Goal: Task Accomplishment & Management: Manage account settings

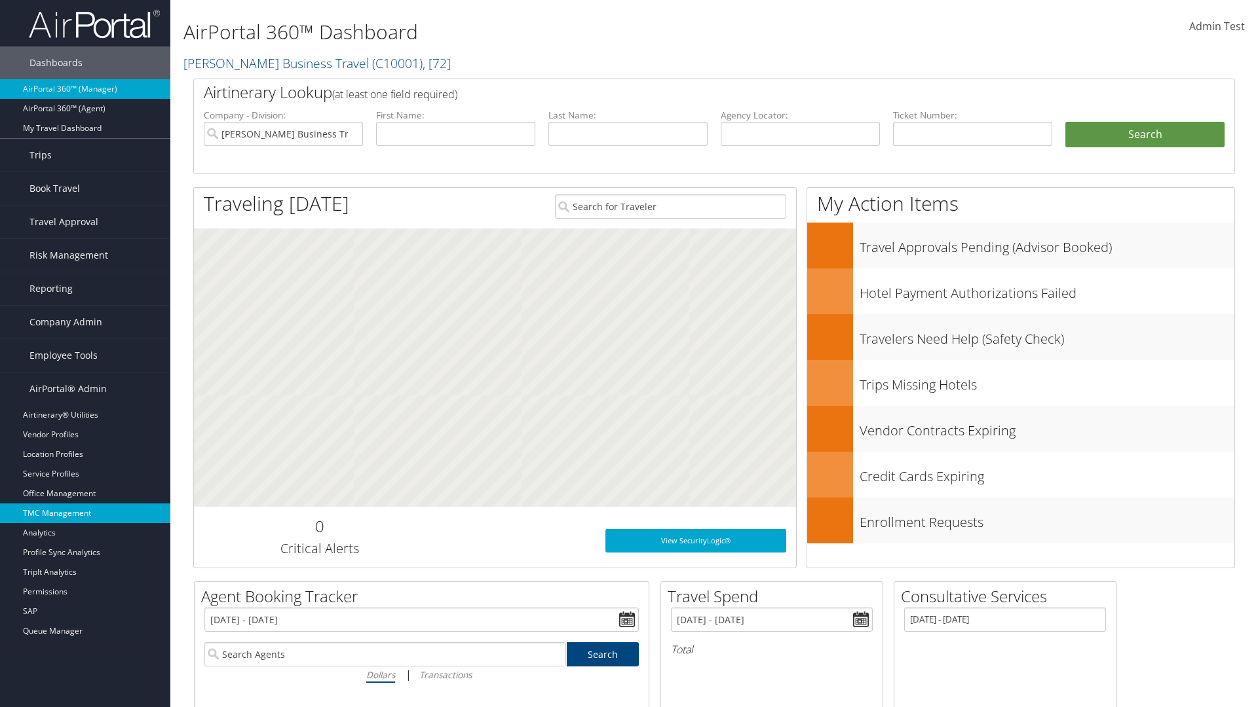
click at [85, 514] on link "TMC Management" at bounding box center [85, 514] width 170 height 20
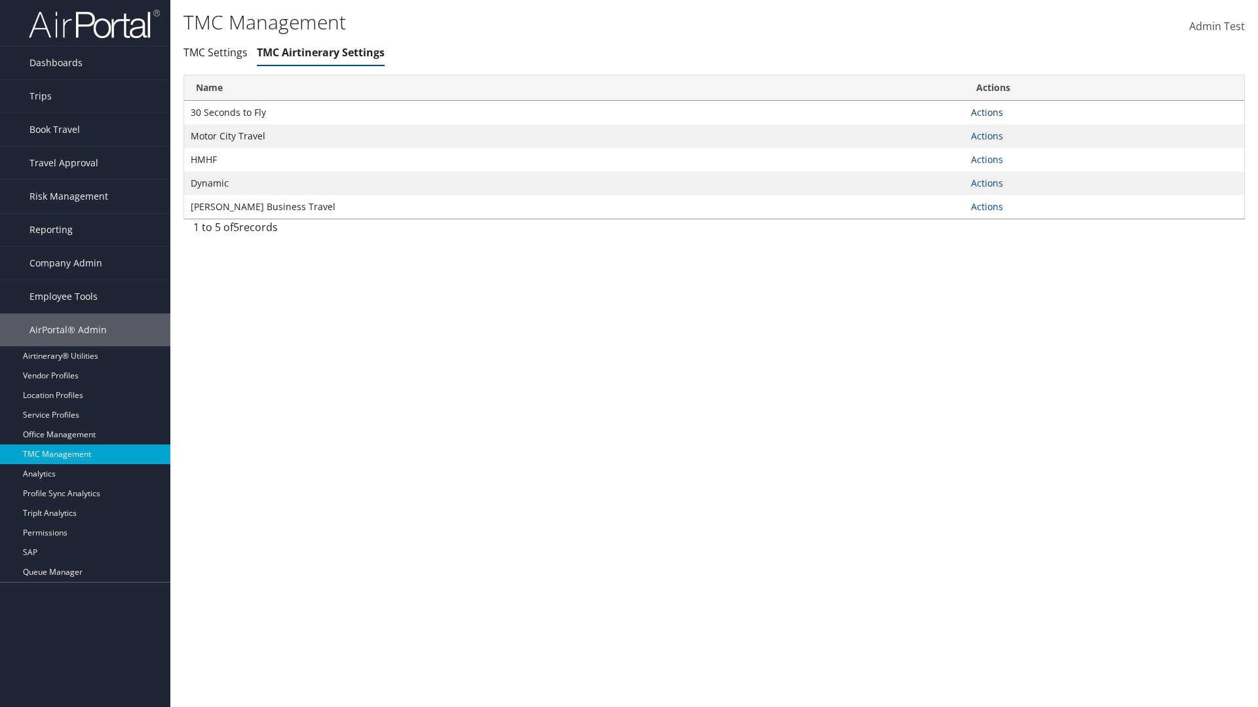
click at [987, 112] on link "Actions" at bounding box center [987, 112] width 32 height 12
click at [938, 153] on link "Manage General notes" at bounding box center [938, 154] width 121 height 22
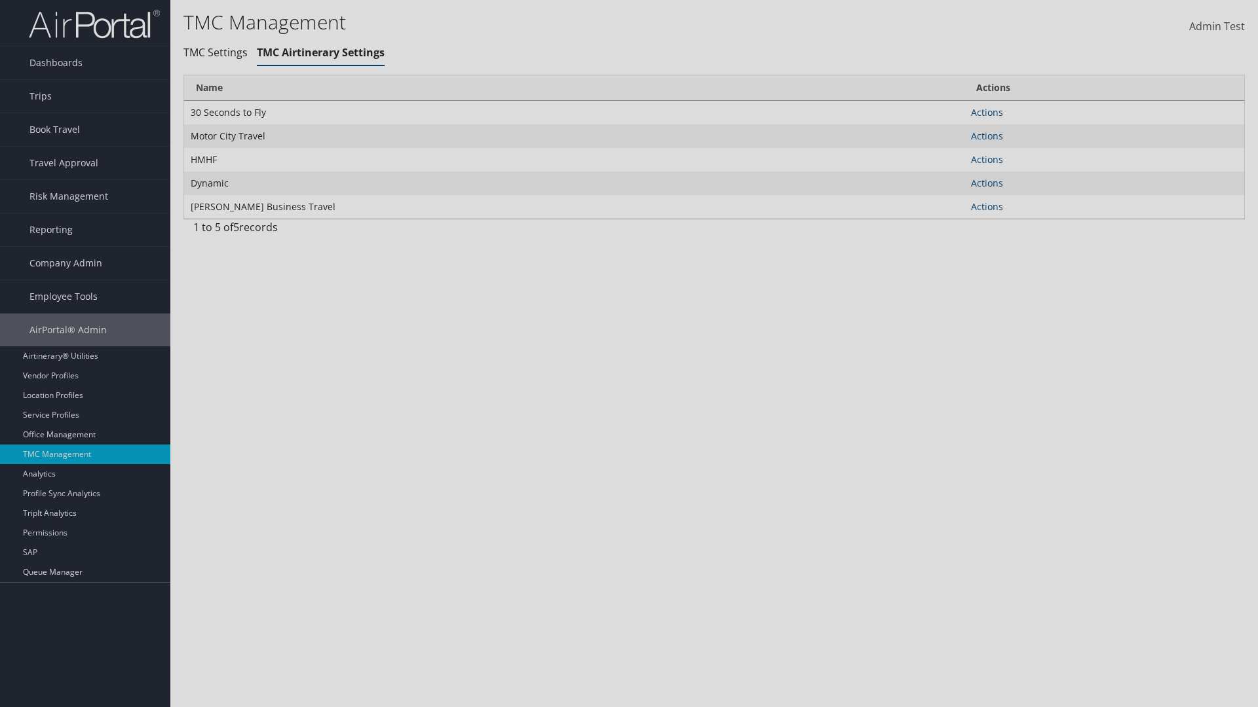
click at [0, 0] on link "Table Actions" at bounding box center [0, 0] width 0 height 0
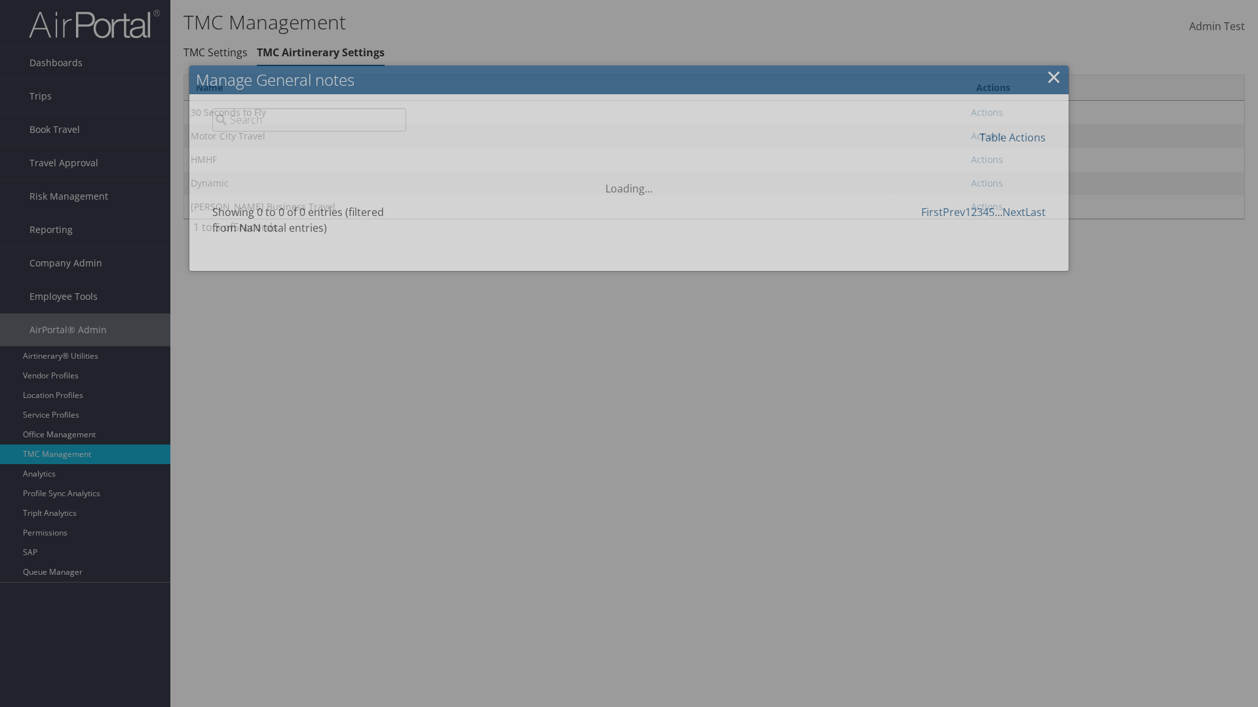
click at [968, 157] on link "New Record" at bounding box center [968, 158] width 172 height 22
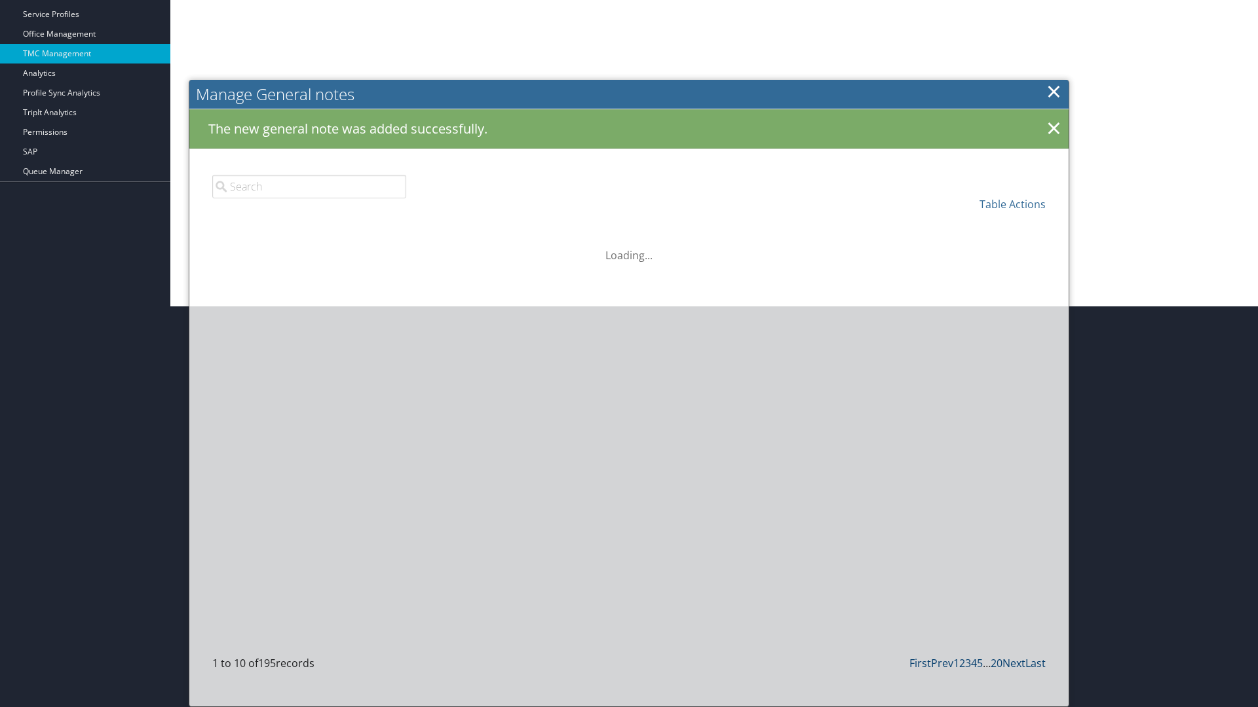
scroll to position [502, 0]
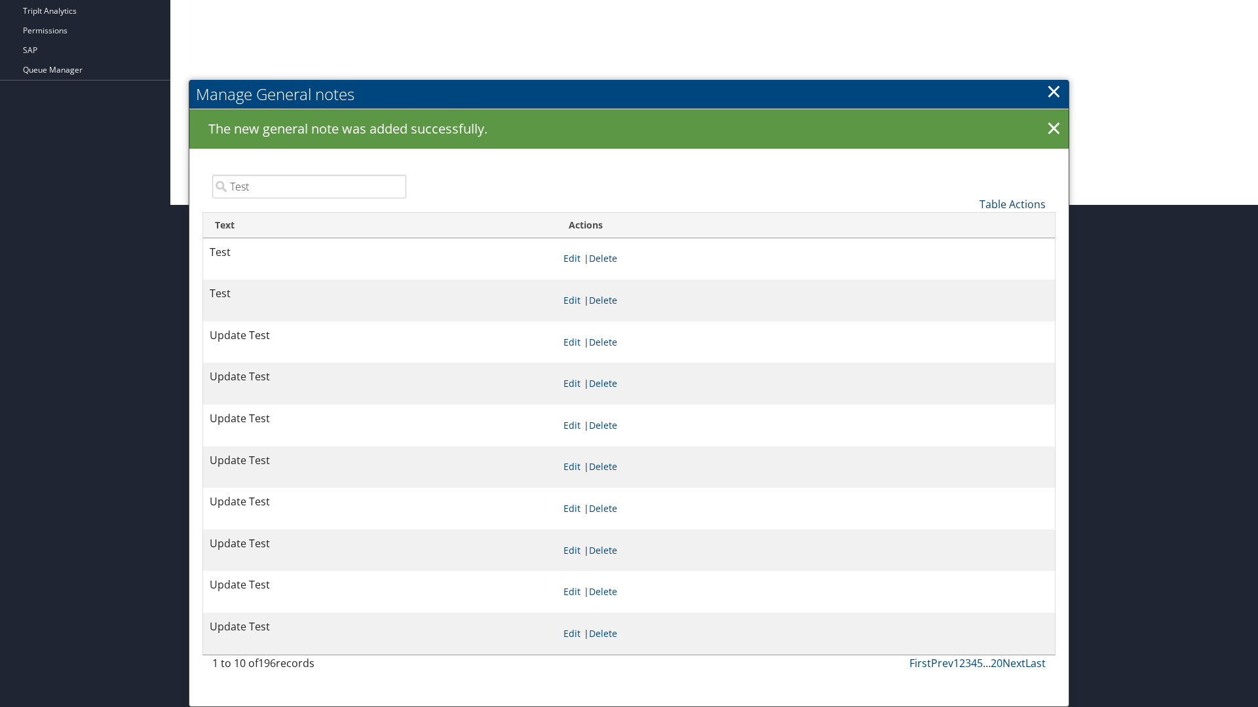
type input "Test"
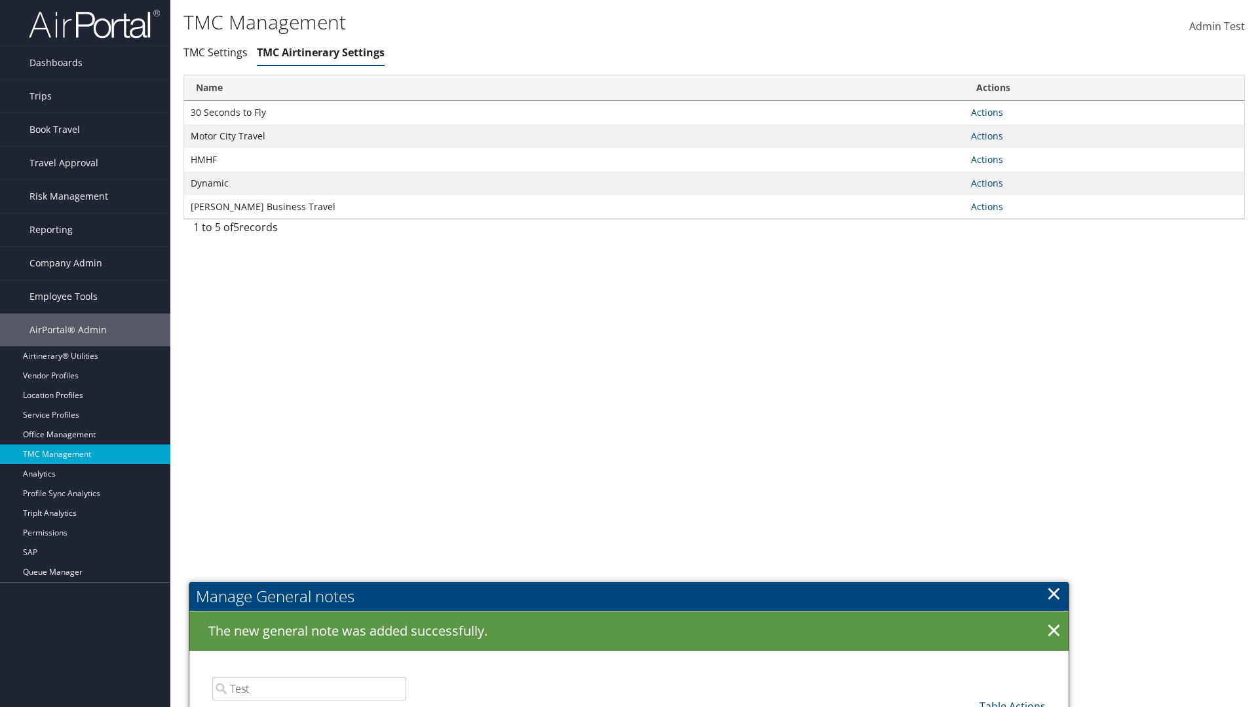
click at [0, 0] on link "Manage General notes" at bounding box center [0, 0] width 0 height 0
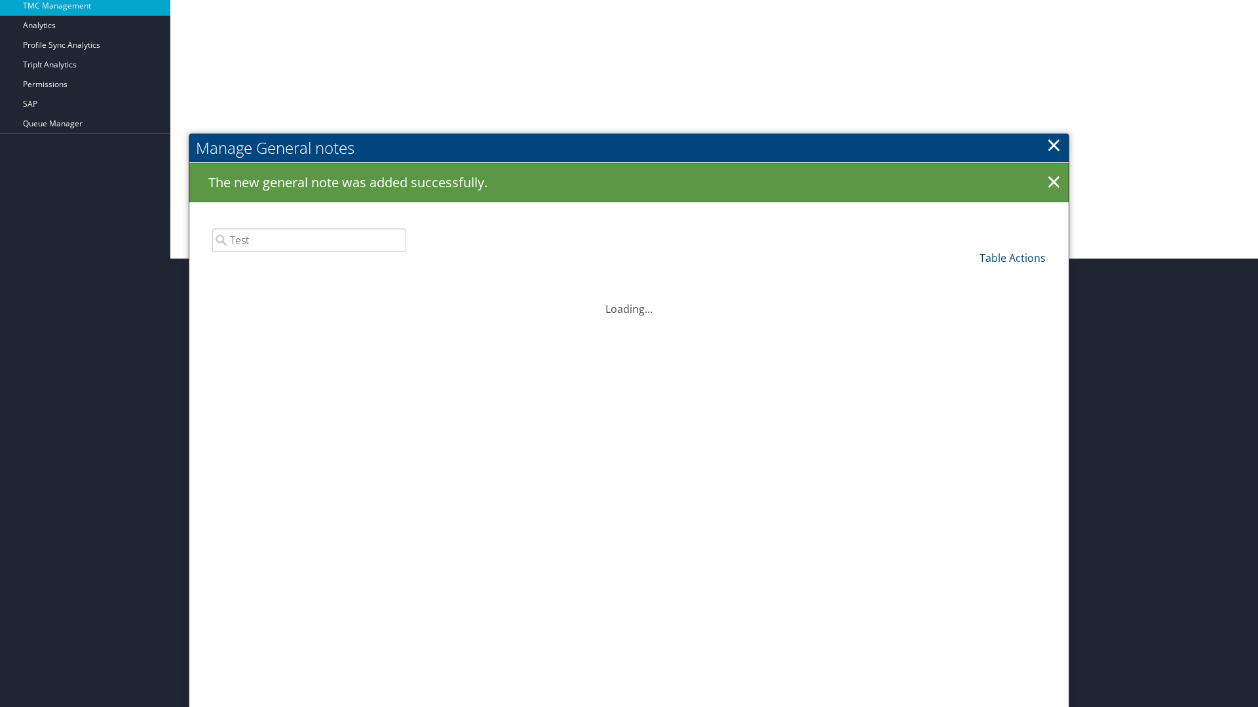
scroll to position [502, 0]
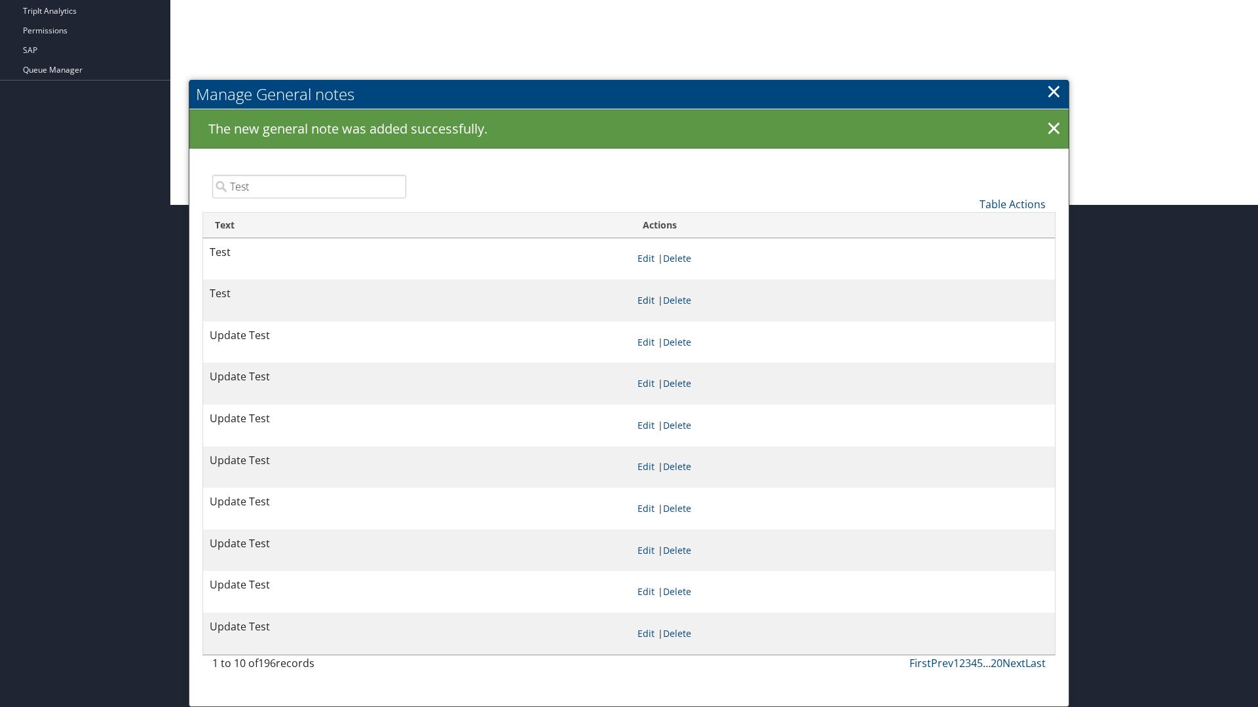
click at [645, 300] on link "Edit" at bounding box center [645, 300] width 17 height 12
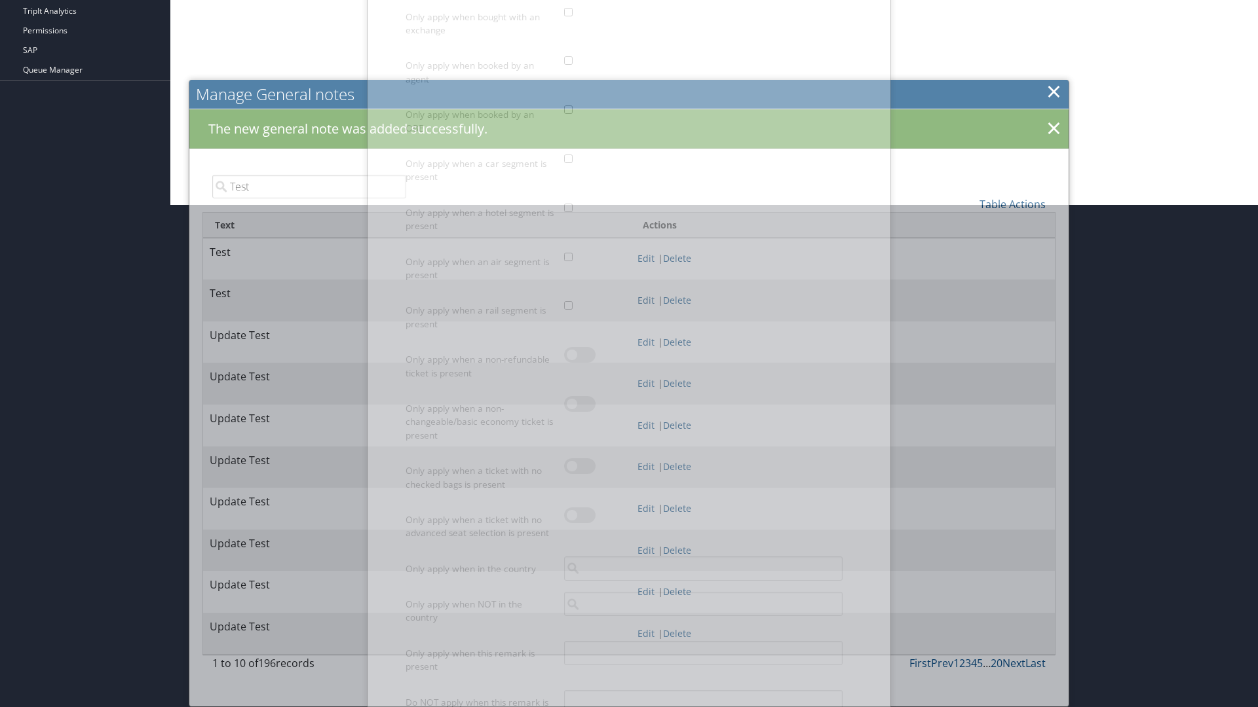
scroll to position [0, 0]
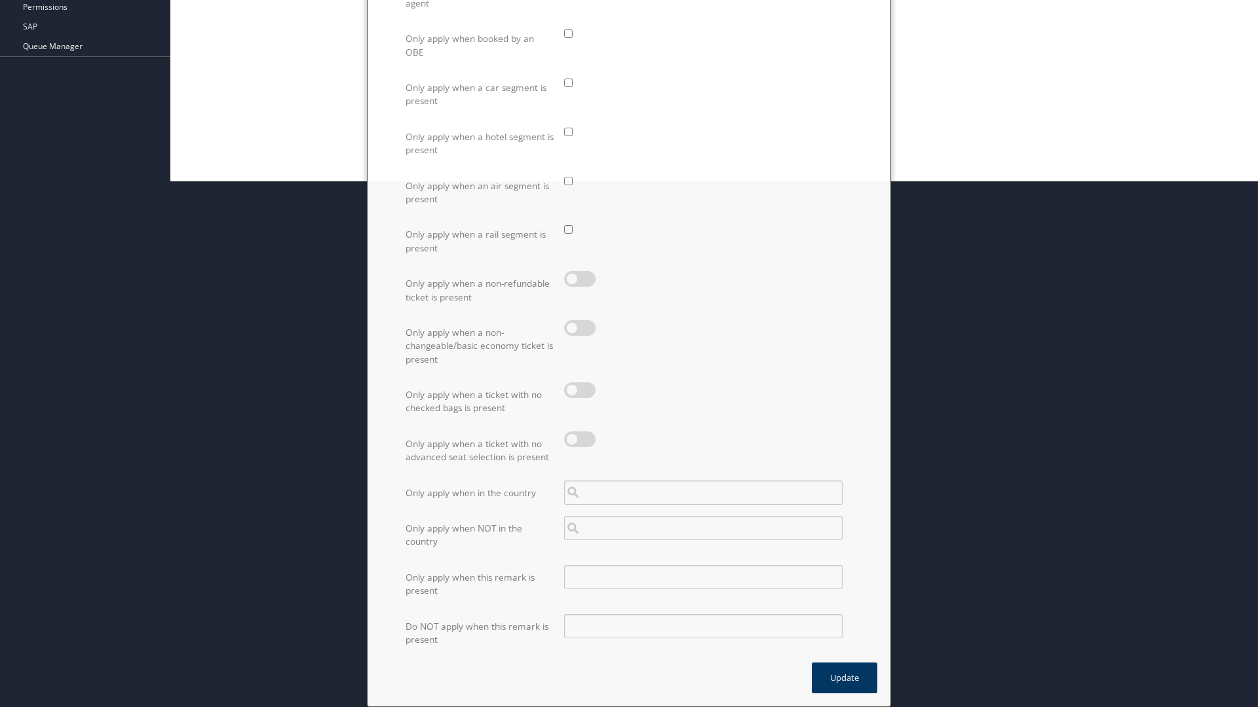
scroll to position [526, 0]
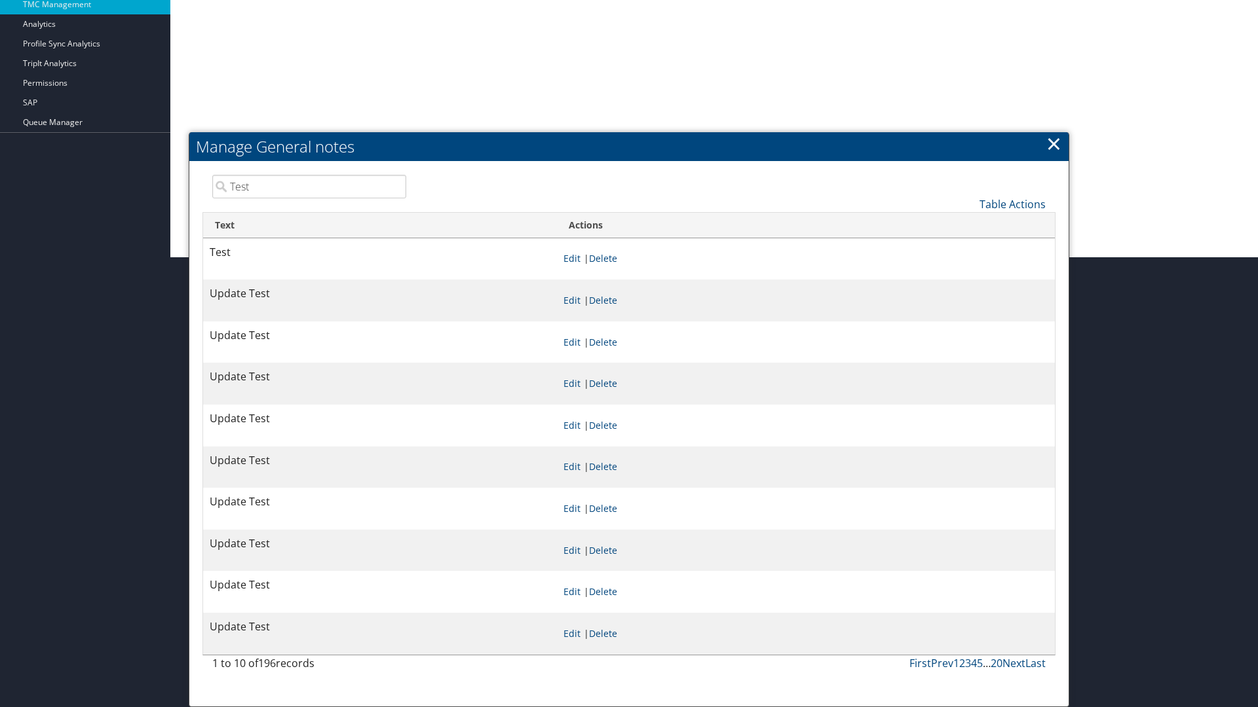
scroll to position [0, 0]
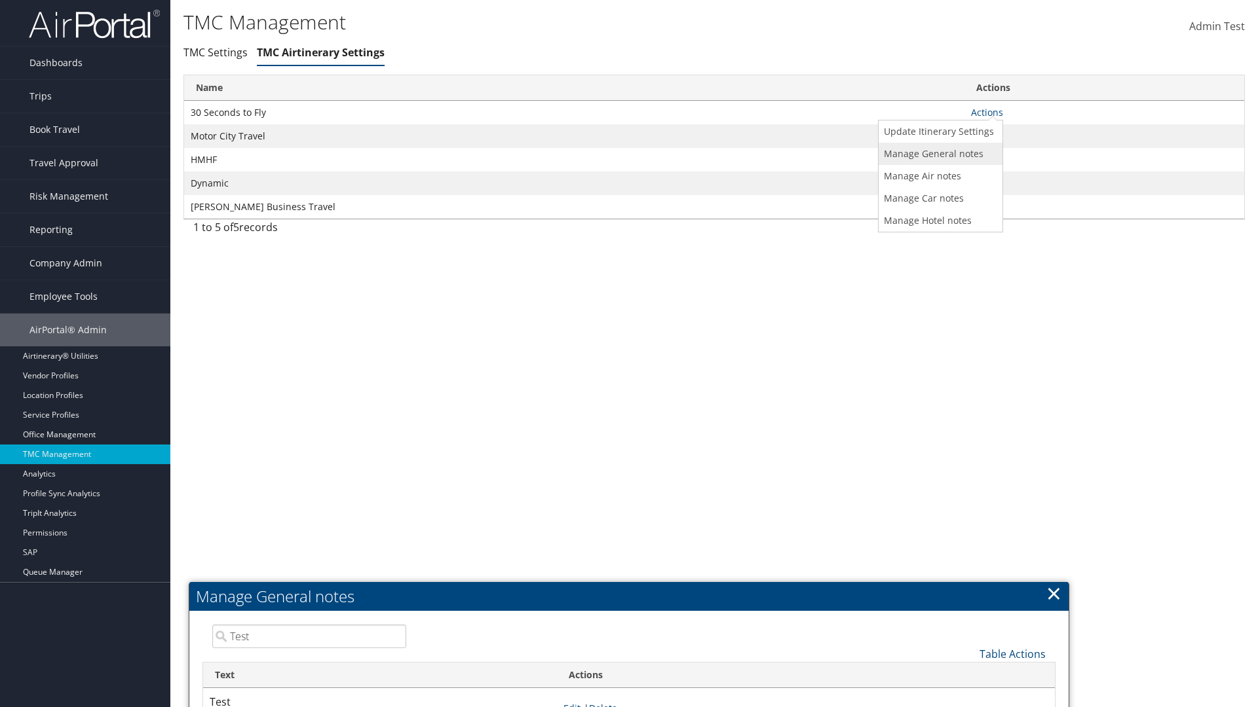
click at [938, 153] on link "Manage General notes" at bounding box center [938, 154] width 121 height 22
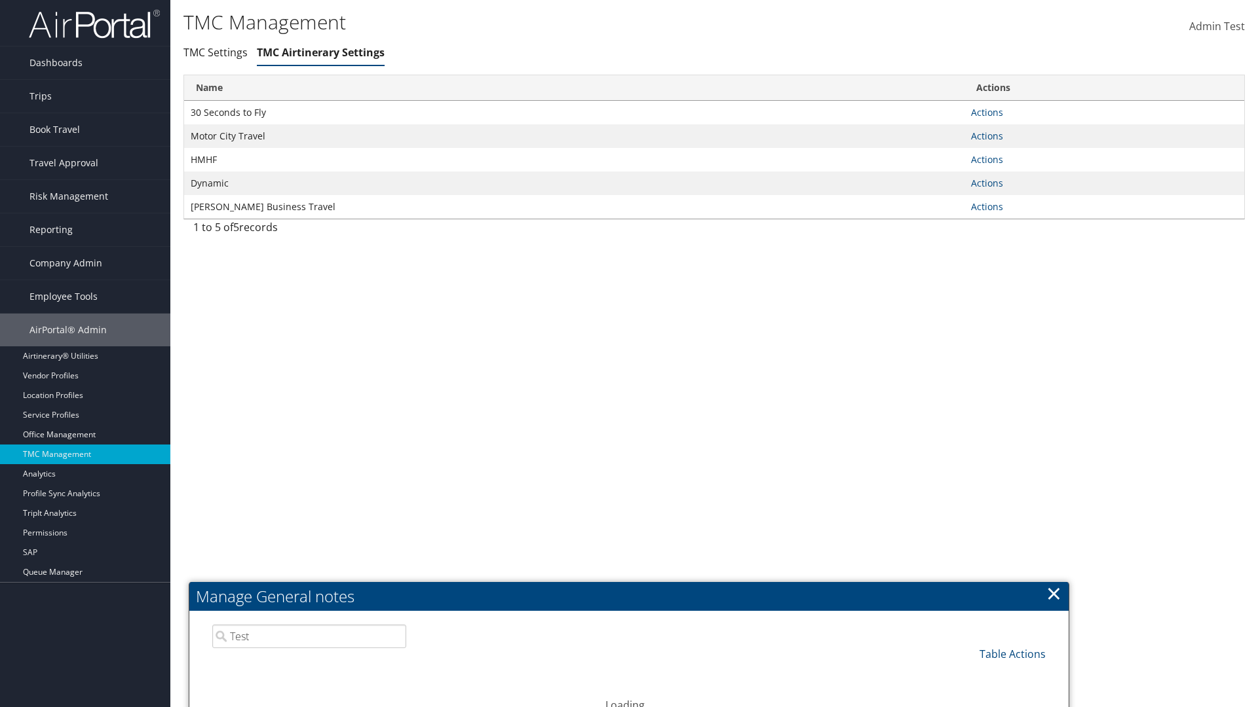
scroll to position [396, 0]
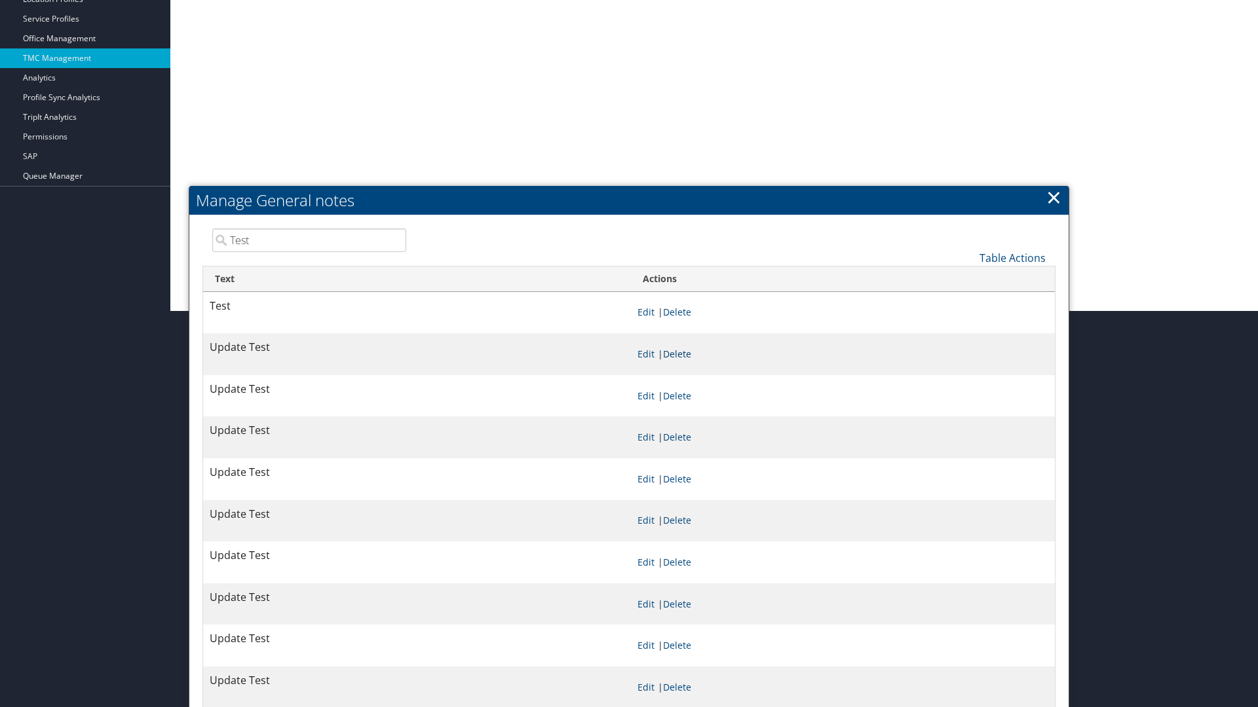
click at [679, 354] on link "Delete" at bounding box center [677, 354] width 28 height 12
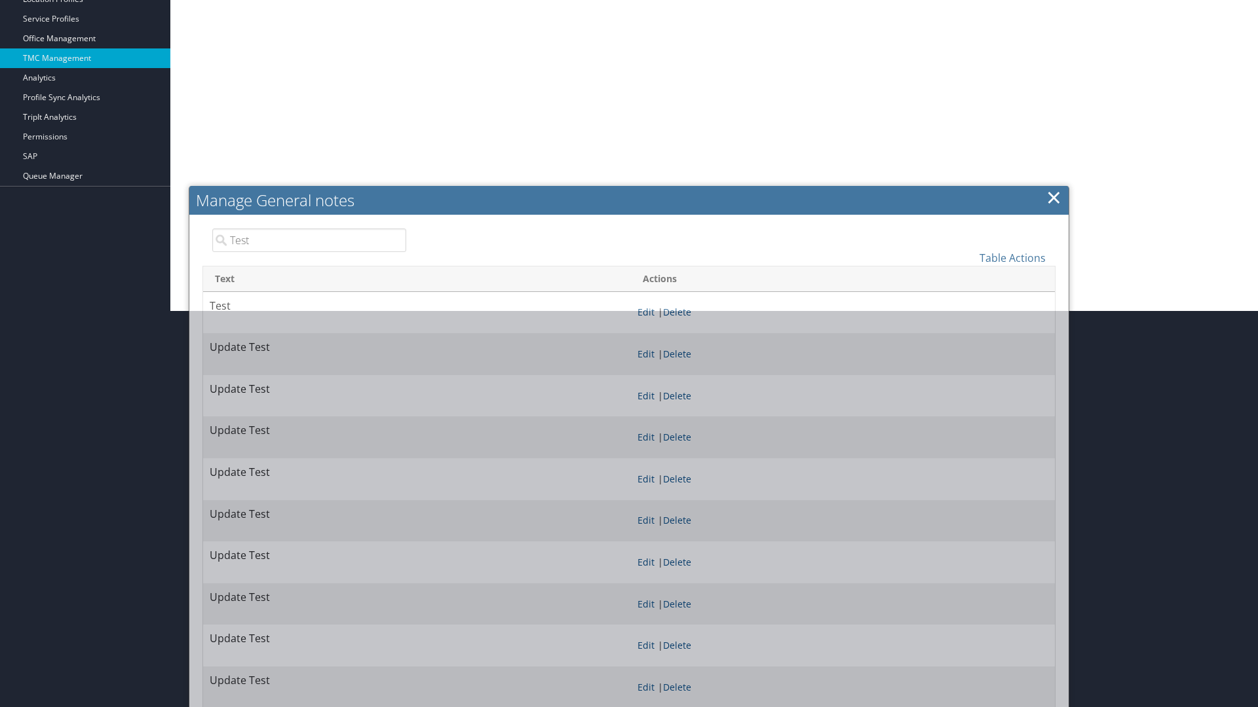
scroll to position [0, 0]
